Goal: Find specific page/section: Find specific page/section

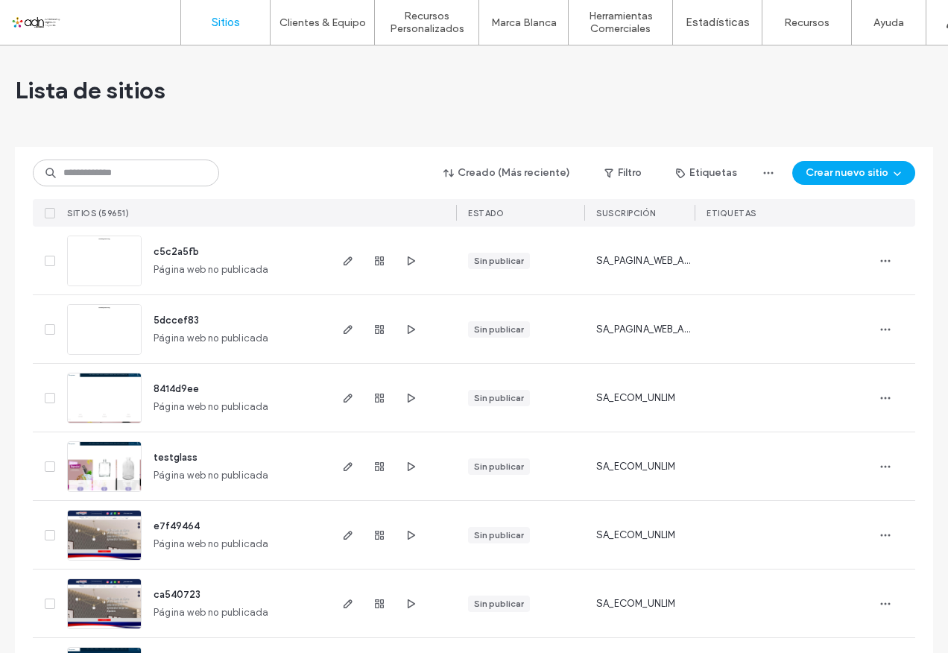
click at [154, 173] on input at bounding box center [126, 172] width 186 height 27
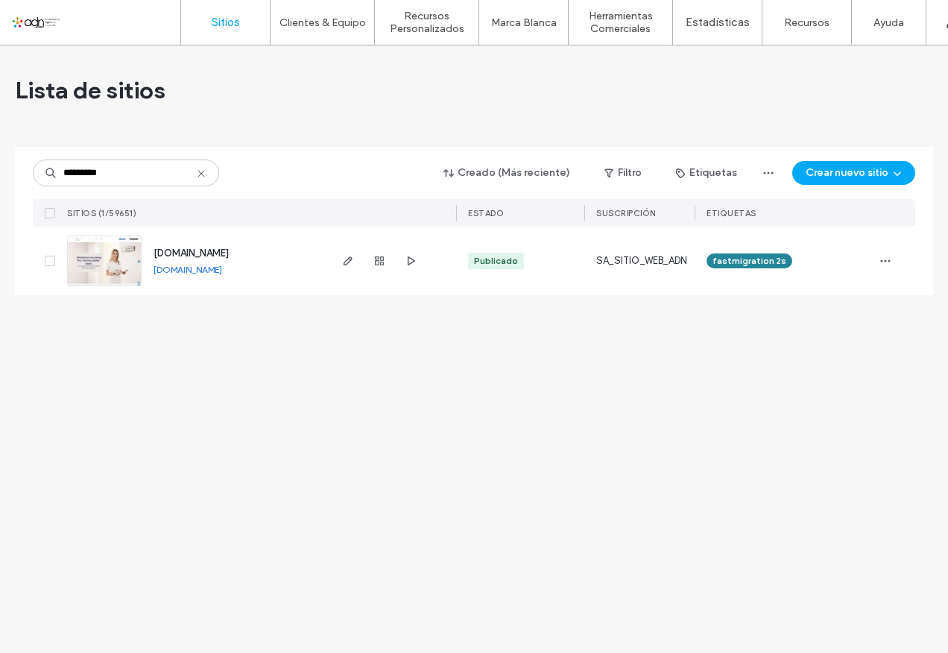
type input "*********"
click at [111, 256] on img at bounding box center [104, 286] width 73 height 101
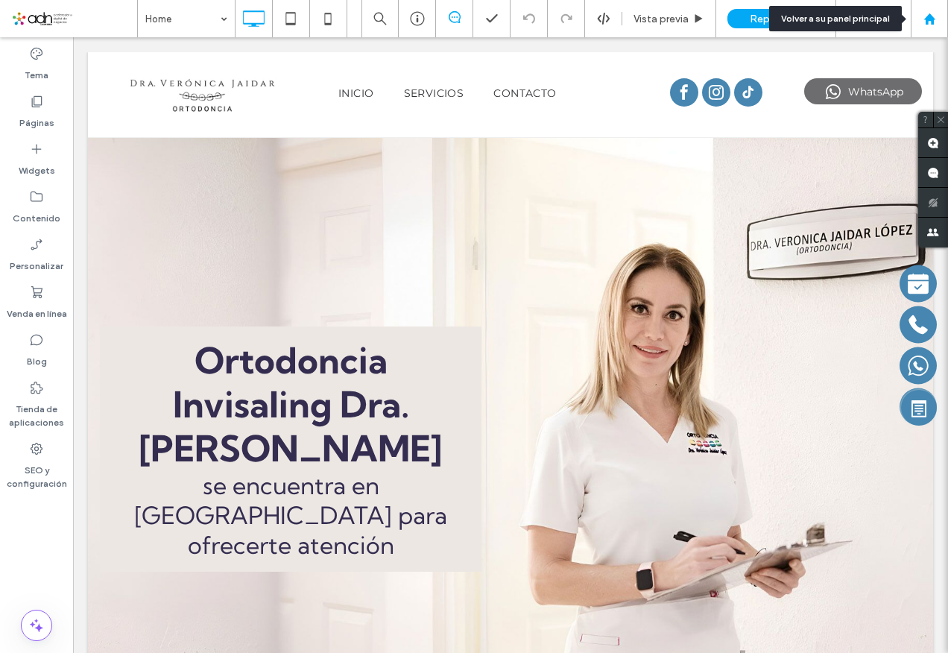
click at [934, 16] on icon at bounding box center [929, 19] width 13 height 13
